Goal: Task Accomplishment & Management: Manage account settings

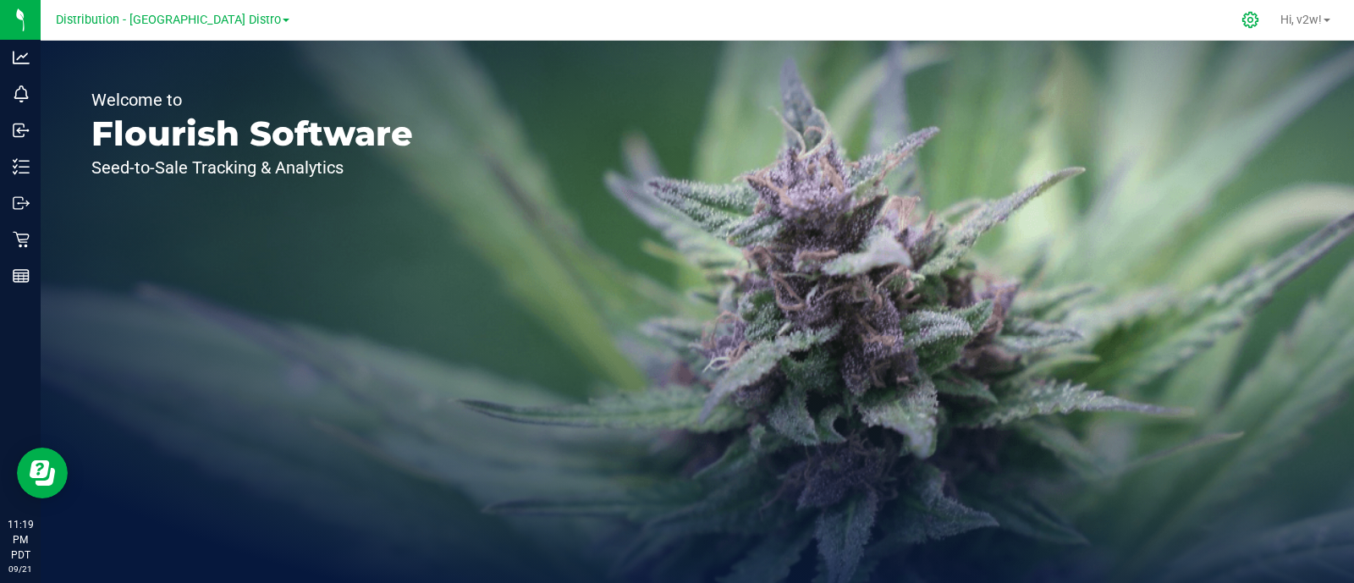
click at [1251, 27] on icon at bounding box center [1250, 20] width 18 height 18
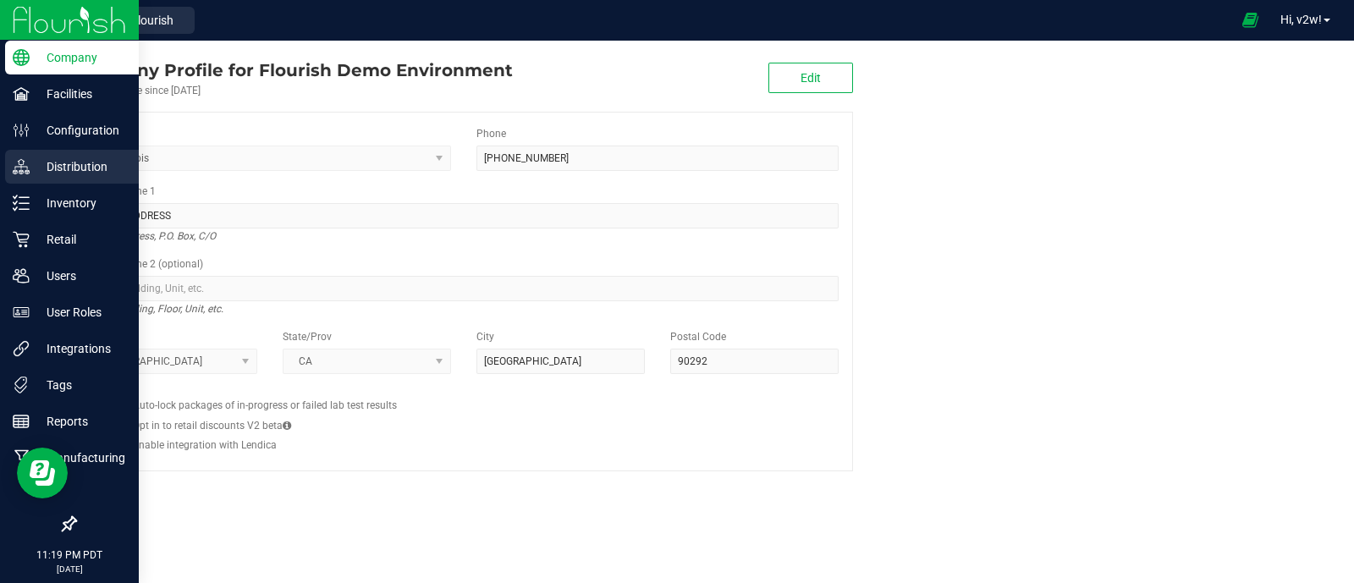
click at [91, 184] on link "Distribution" at bounding box center [69, 168] width 139 height 36
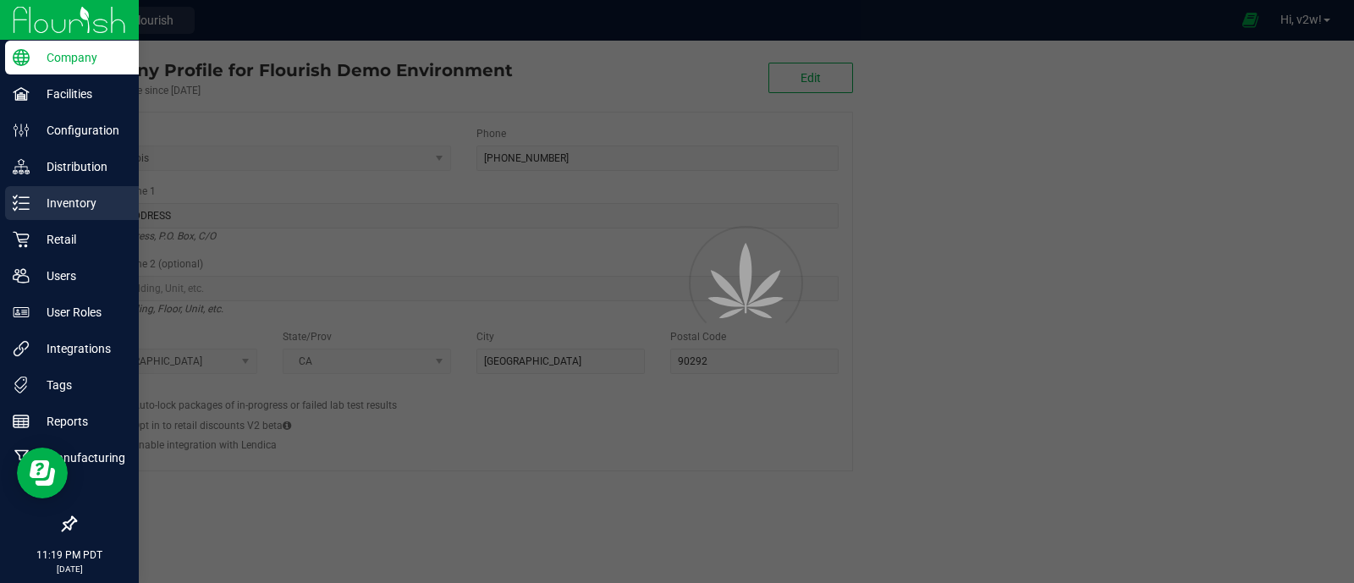
click at [84, 203] on p "Inventory" at bounding box center [81, 203] width 102 height 20
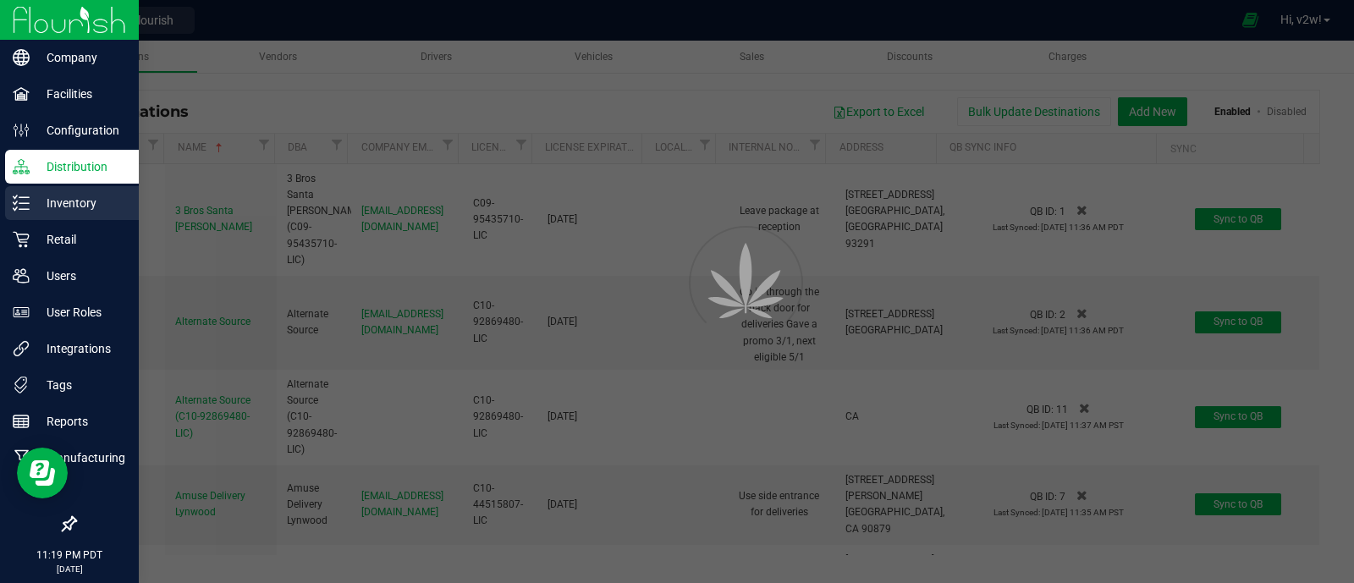
click at [84, 203] on p "Inventory" at bounding box center [81, 203] width 102 height 20
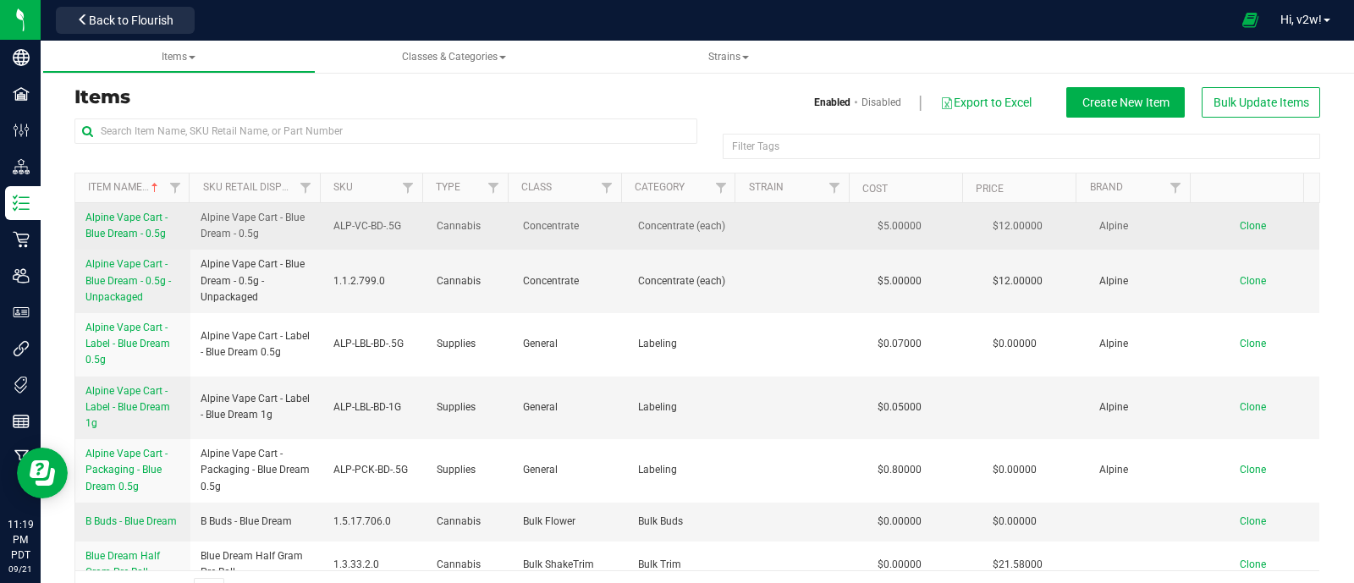
click at [144, 230] on span "Alpine Vape Cart - Blue Dream - 0.5g" at bounding box center [126, 226] width 82 height 28
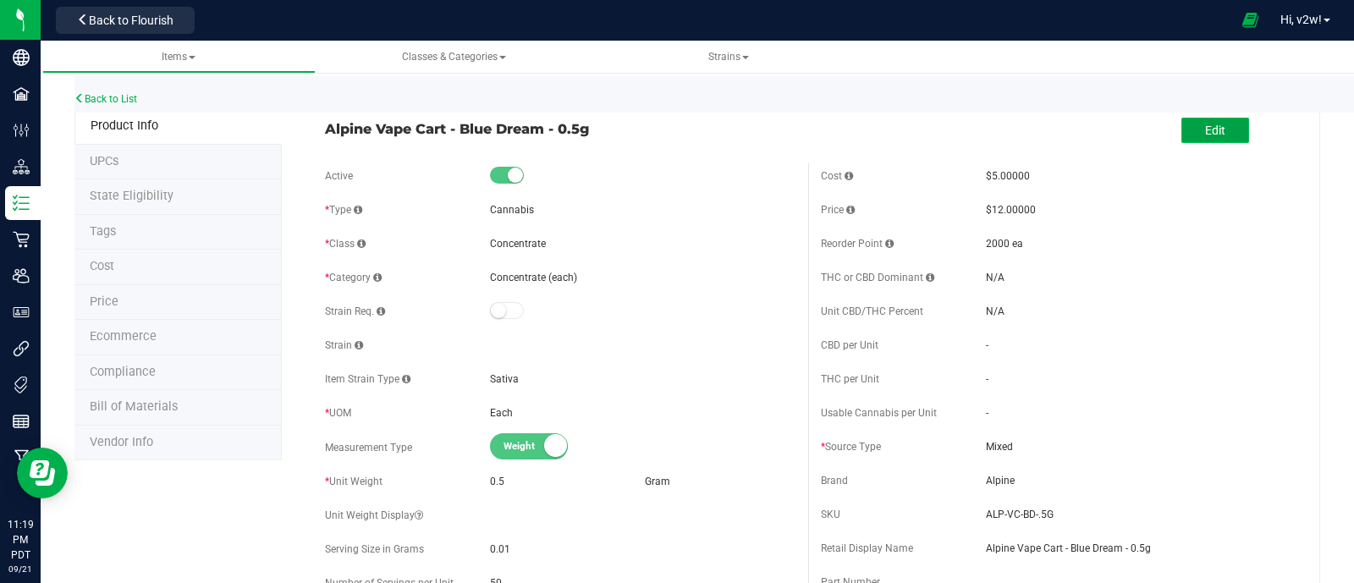
click at [1217, 136] on button "Edit" at bounding box center [1215, 130] width 68 height 25
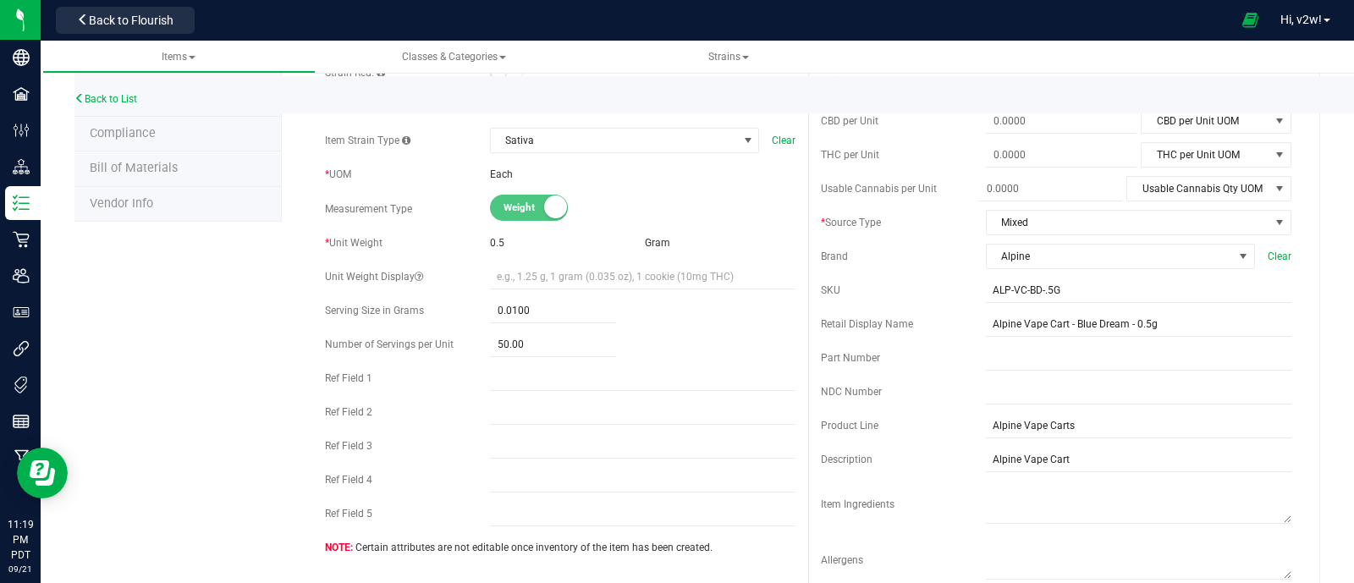
scroll to position [243, 0]
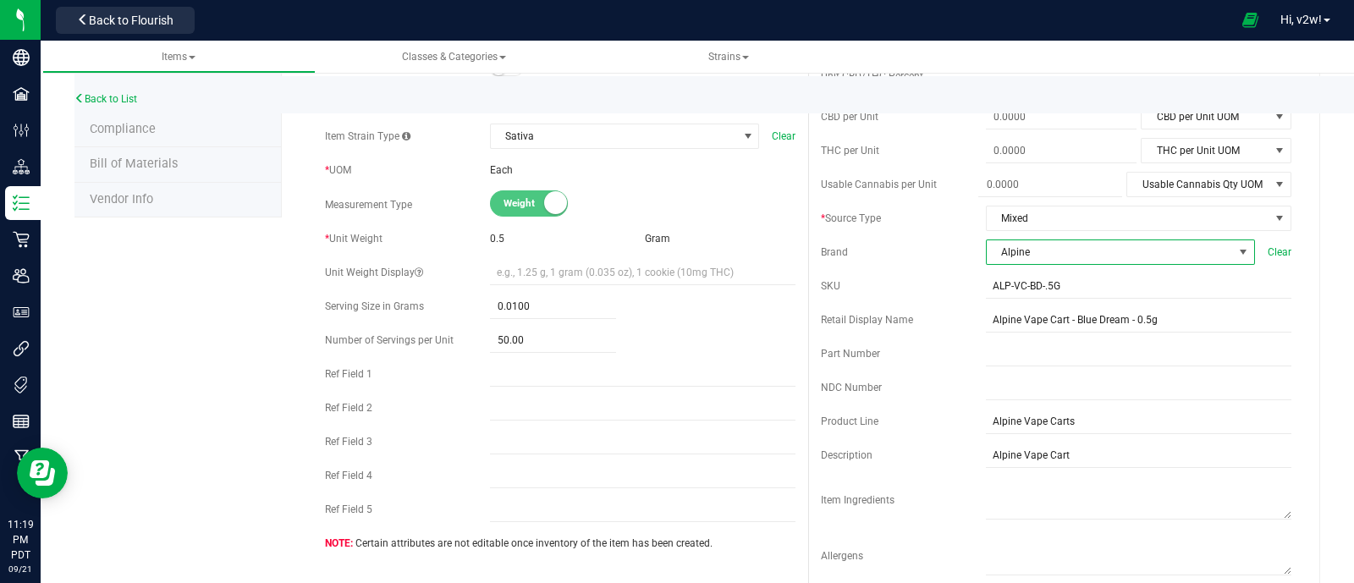
click at [1096, 259] on span "Alpine" at bounding box center [1110, 252] width 246 height 24
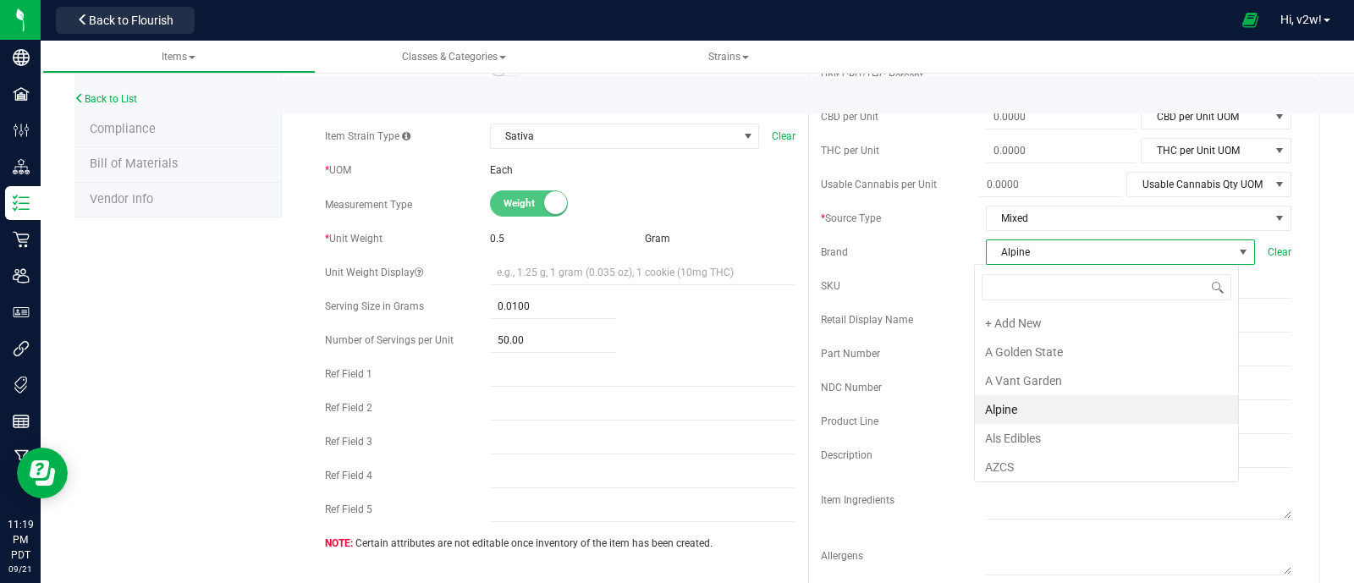
scroll to position [25, 265]
click at [1029, 439] on li "Als Edibles" at bounding box center [1106, 438] width 263 height 29
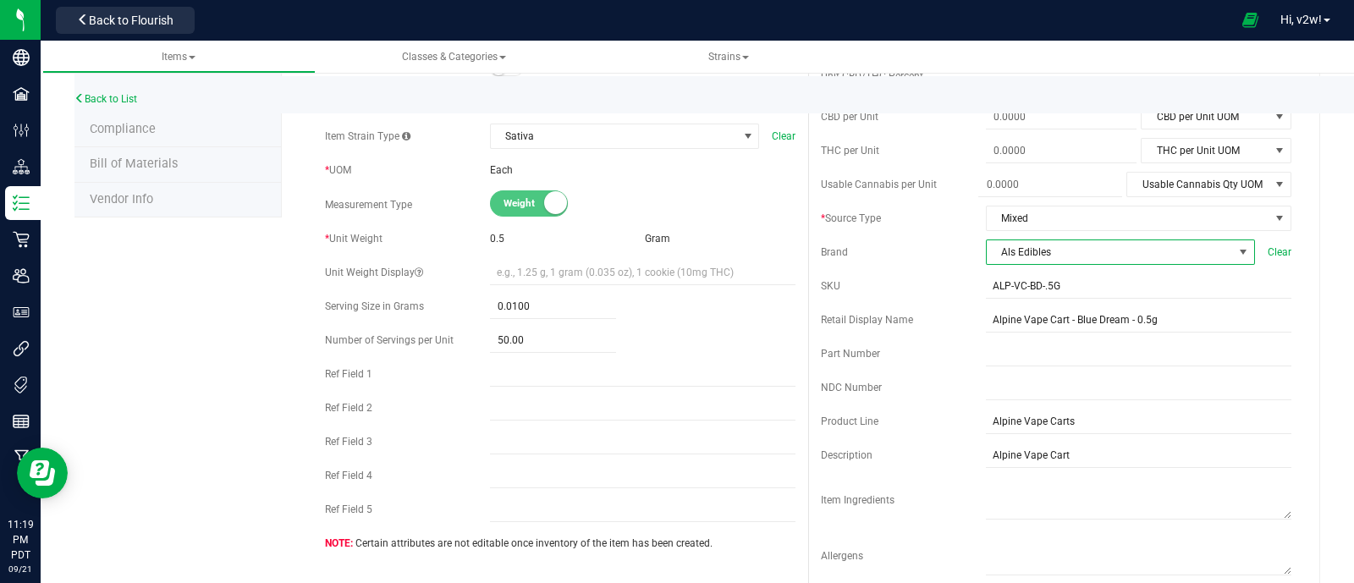
click at [1083, 249] on span "Als Edibles" at bounding box center [1110, 252] width 246 height 24
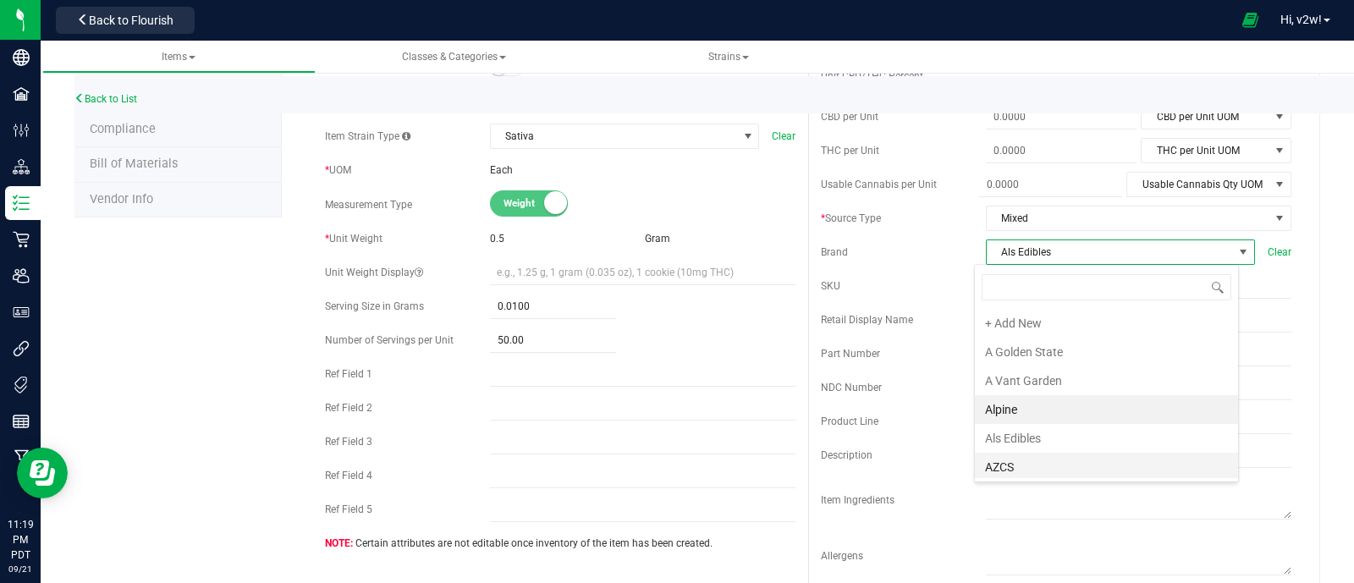
click at [1050, 458] on li "AZCS" at bounding box center [1106, 467] width 263 height 29
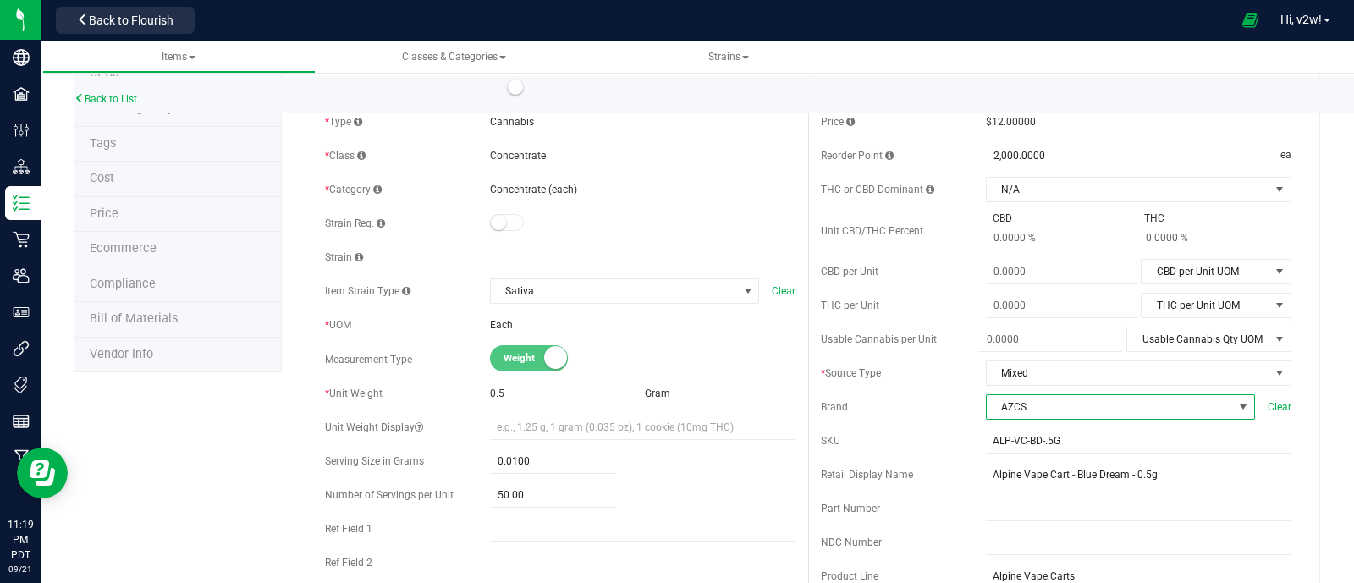
scroll to position [75, 0]
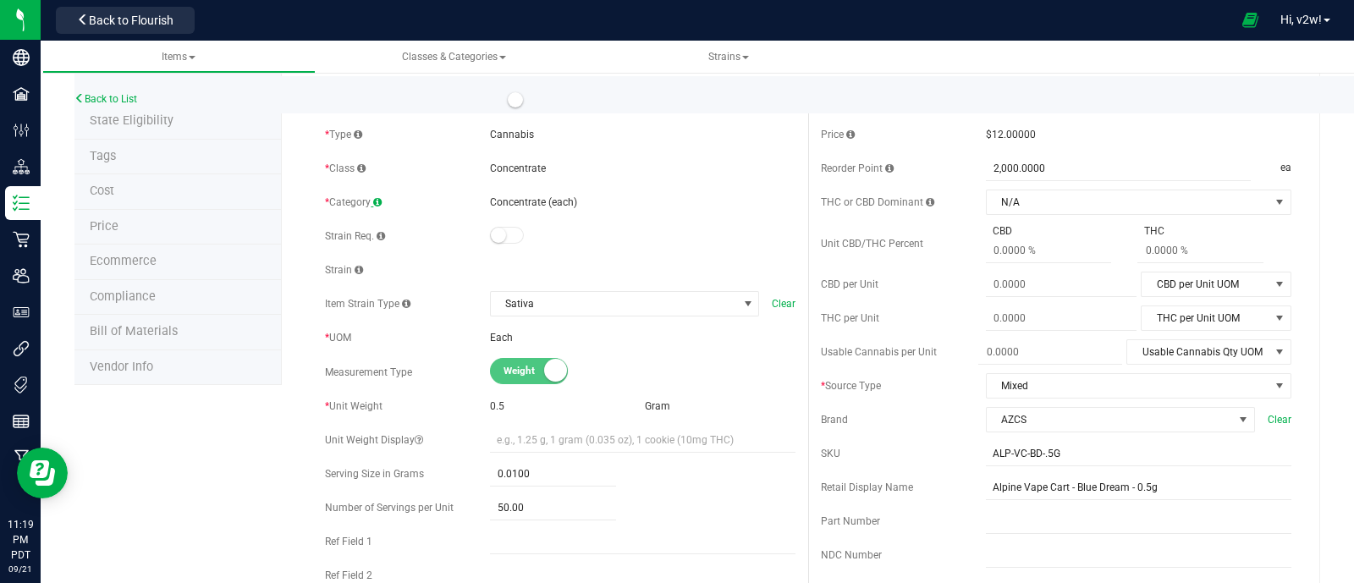
click at [376, 202] on span at bounding box center [377, 202] width 8 height 10
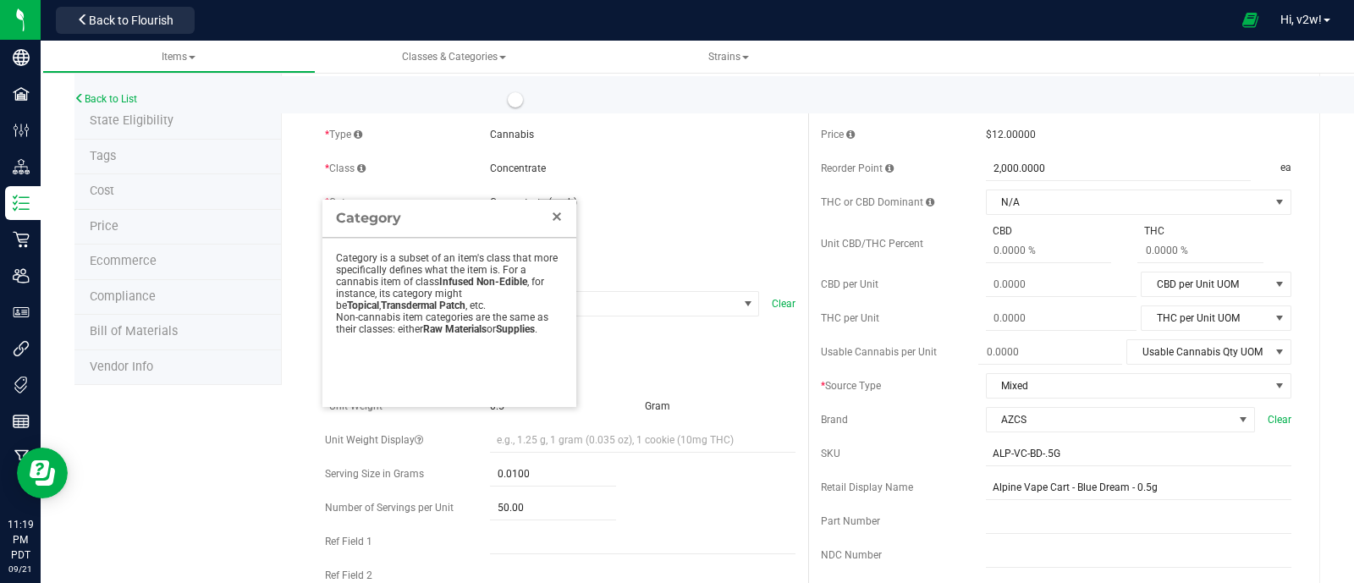
click at [559, 223] on link "Close" at bounding box center [557, 216] width 20 height 20
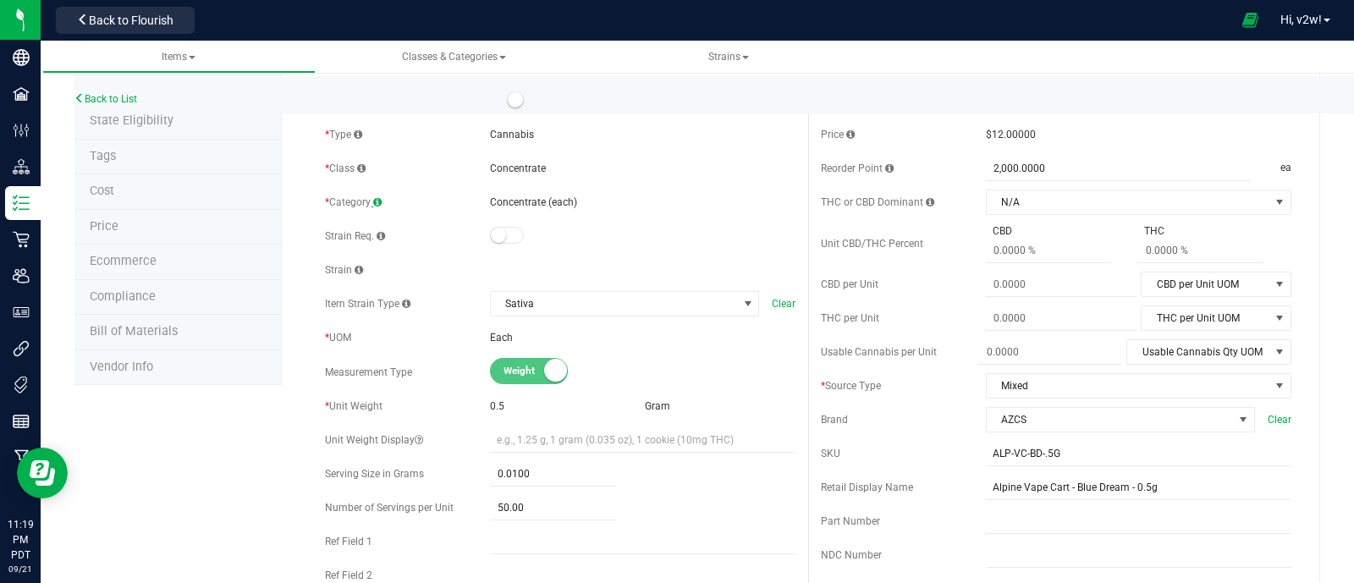
click at [373, 206] on span at bounding box center [377, 202] width 8 height 10
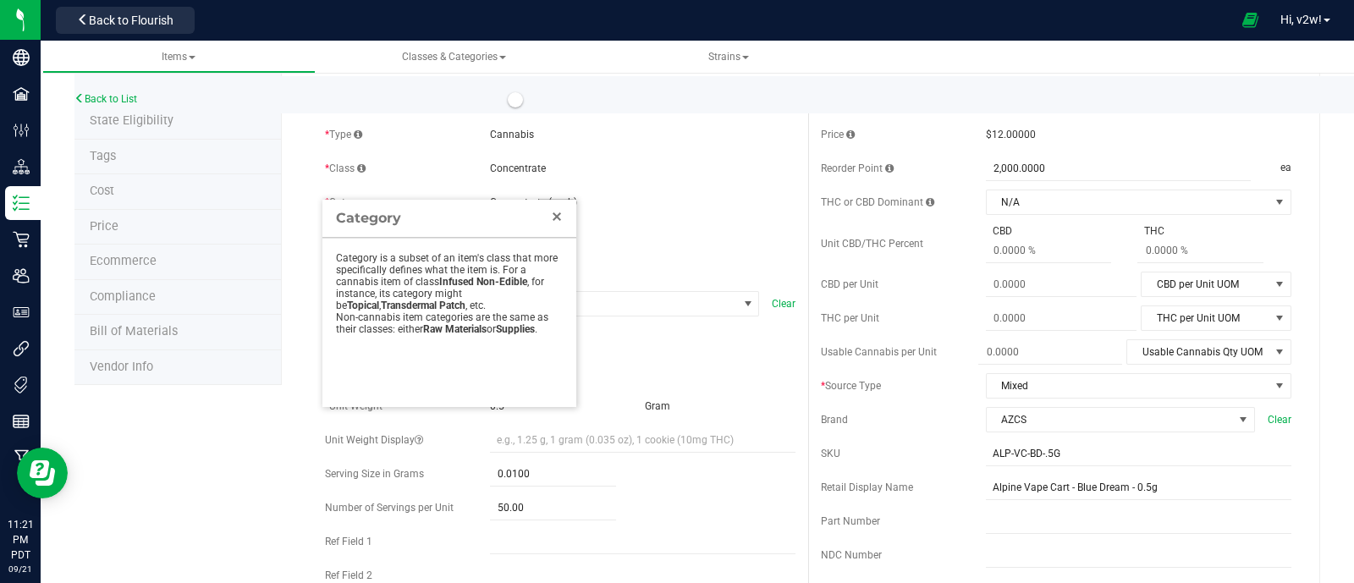
click at [550, 221] on link "Close" at bounding box center [557, 216] width 20 height 20
